Goal: Find specific page/section: Find specific page/section

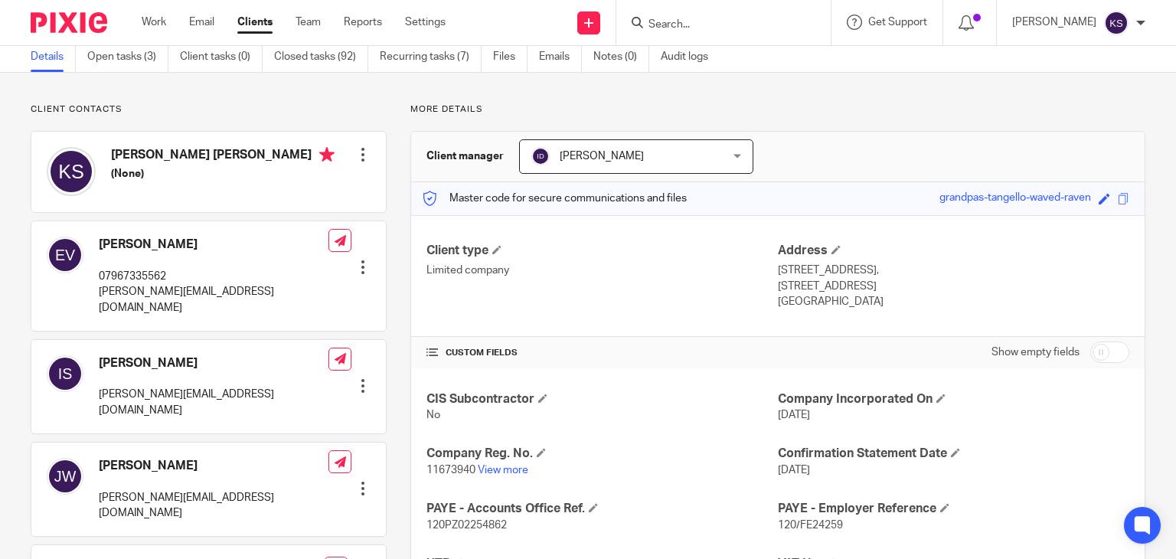
scroll to position [35, 0]
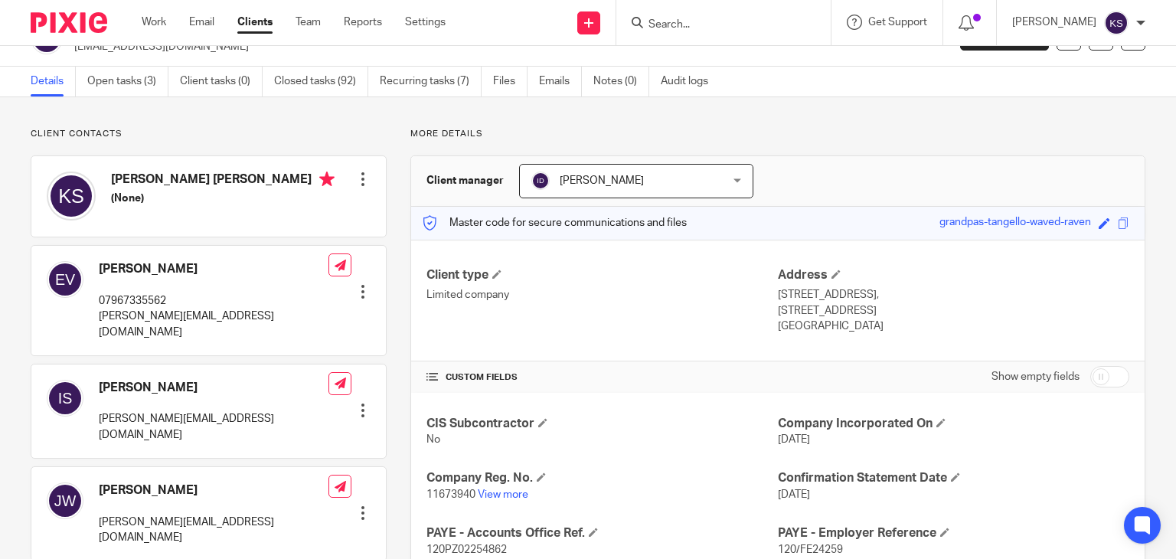
click at [679, 28] on input "Search" at bounding box center [716, 25] width 138 height 14
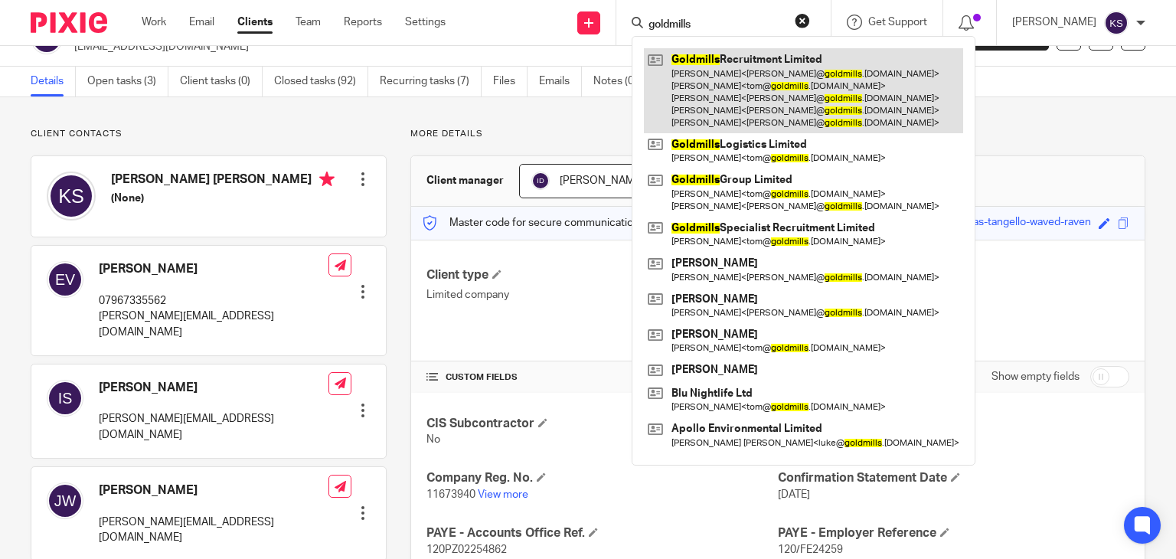
type input "goldmills"
click at [765, 56] on link at bounding box center [803, 90] width 319 height 85
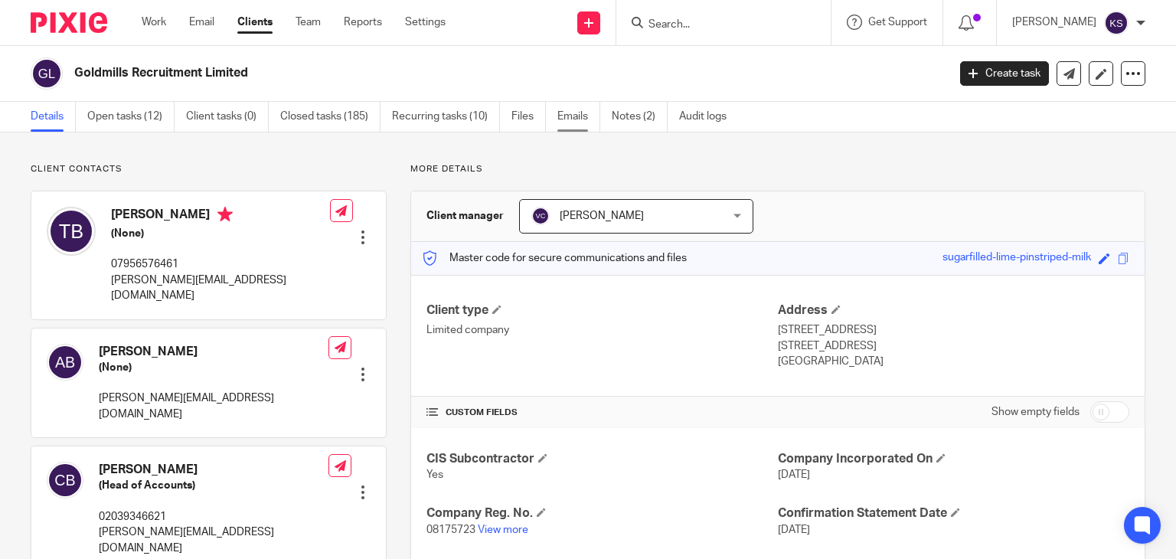
click at [576, 116] on link "Emails" at bounding box center [579, 117] width 43 height 30
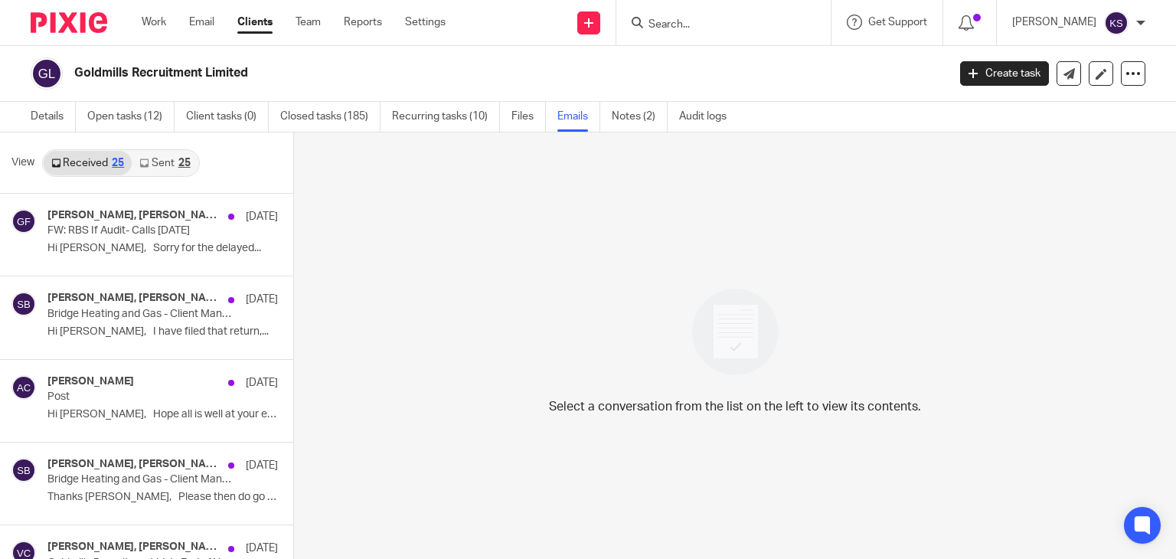
click at [171, 163] on link "Sent 25" at bounding box center [165, 163] width 66 height 25
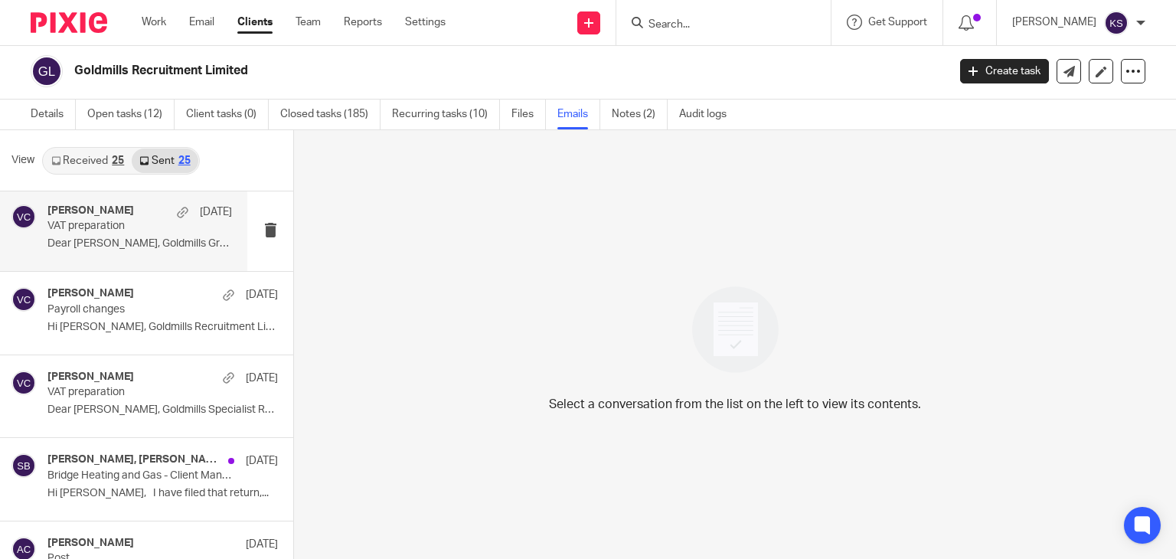
scroll to position [254, 0]
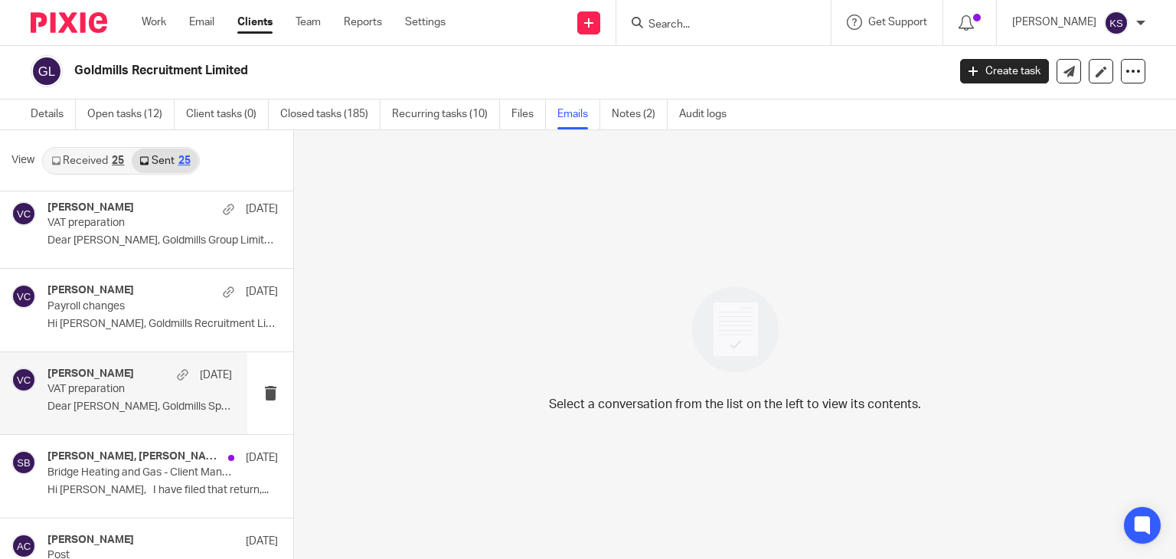
click at [104, 393] on p "VAT preparation" at bounding box center [121, 389] width 148 height 13
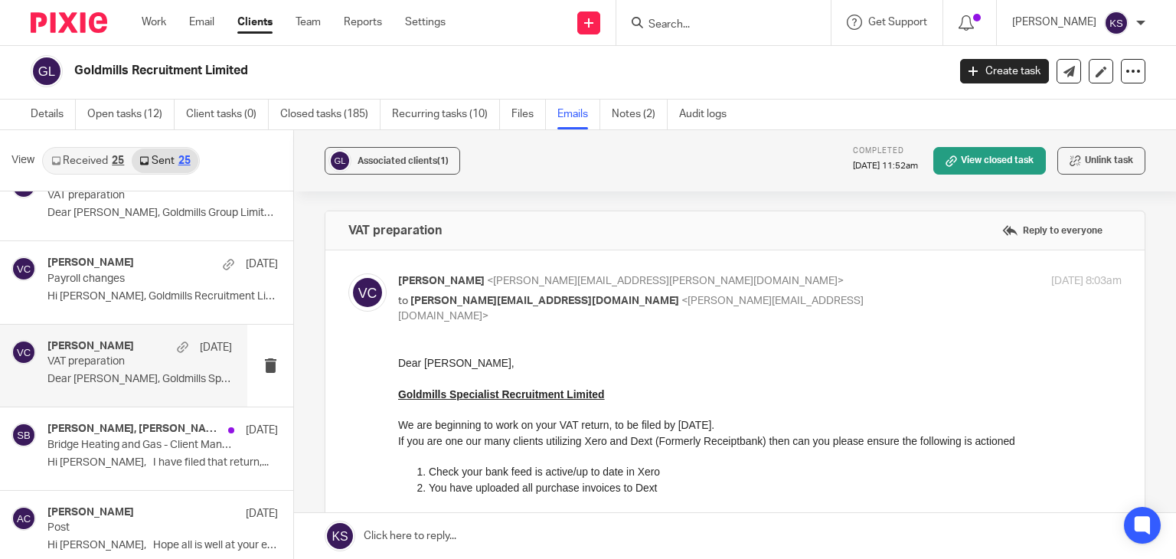
scroll to position [0, 0]
